Goal: Find specific page/section: Find specific page/section

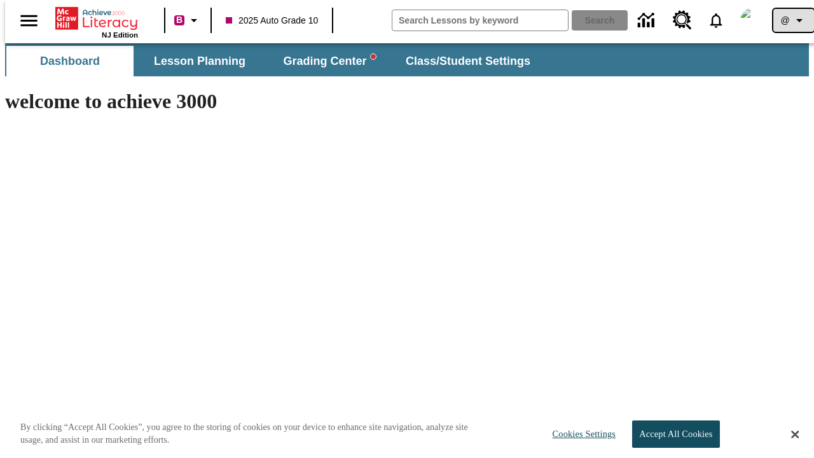
click at [792, 20] on icon "Profile/Settings" at bounding box center [799, 20] width 15 height 15
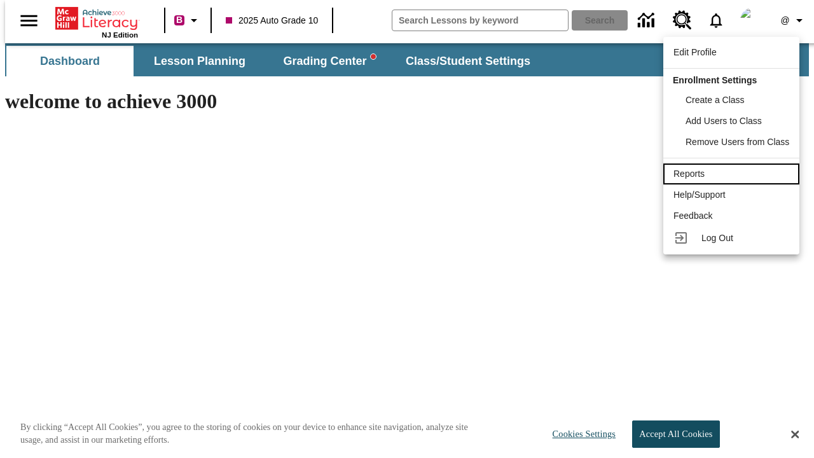
click at [733, 174] on div "Reports" at bounding box center [731, 173] width 116 height 13
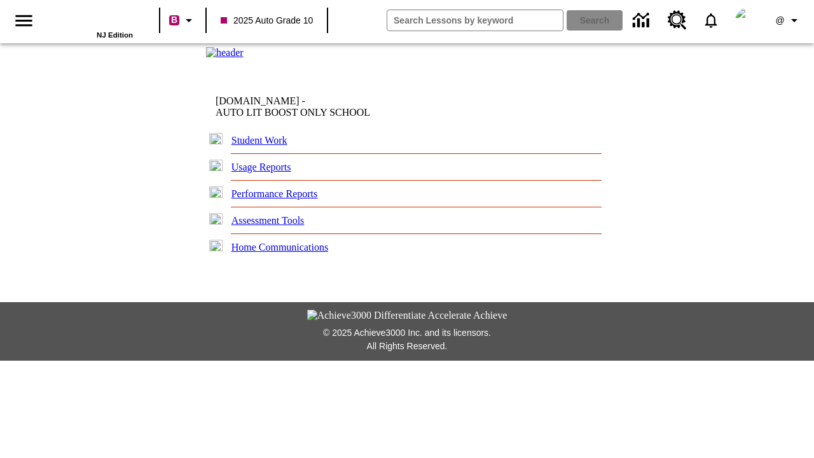
click at [283, 199] on link "Performance Reports" at bounding box center [274, 193] width 86 height 11
